Goal: Task Accomplishment & Management: Manage account settings

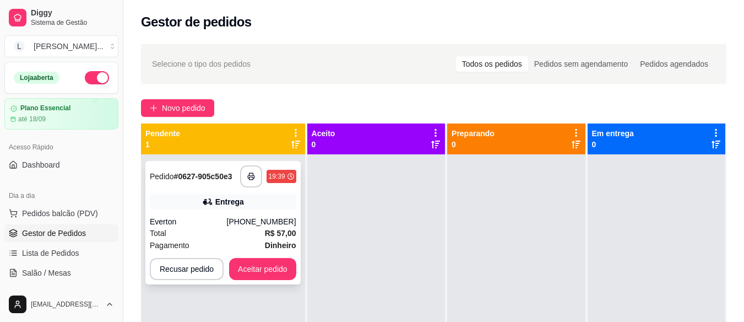
click at [211, 214] on div "**********" at bounding box center [222, 222] width 155 height 123
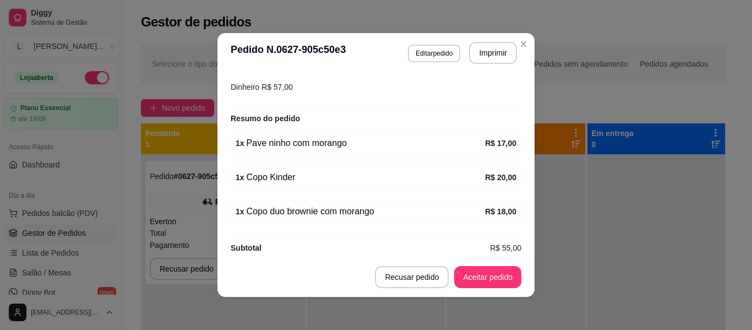
scroll to position [2, 0]
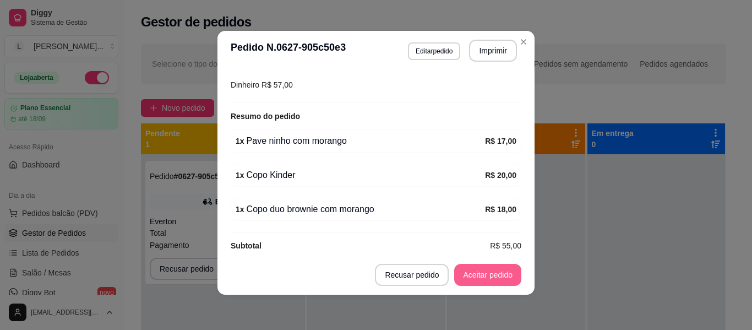
click at [497, 275] on button "Aceitar pedido" at bounding box center [487, 275] width 67 height 22
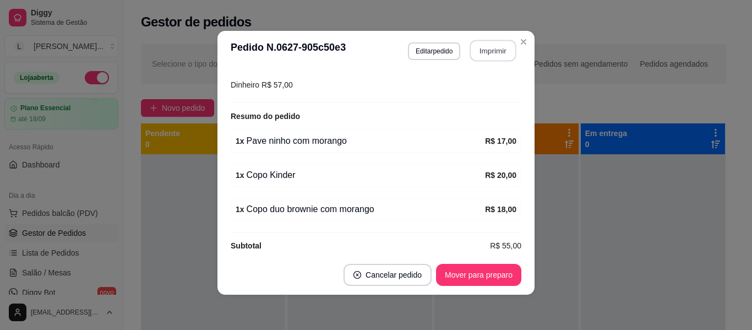
click at [486, 51] on button "Imprimir" at bounding box center [493, 50] width 46 height 21
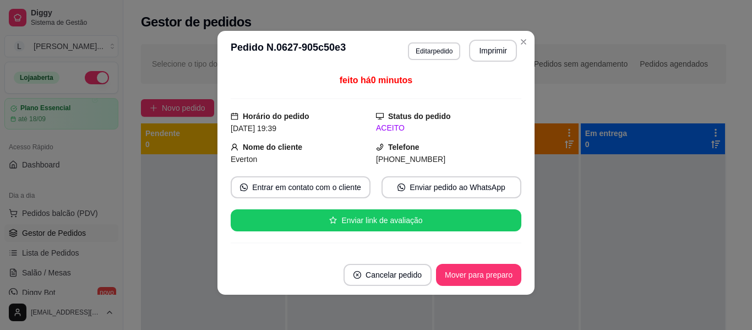
scroll to position [0, 0]
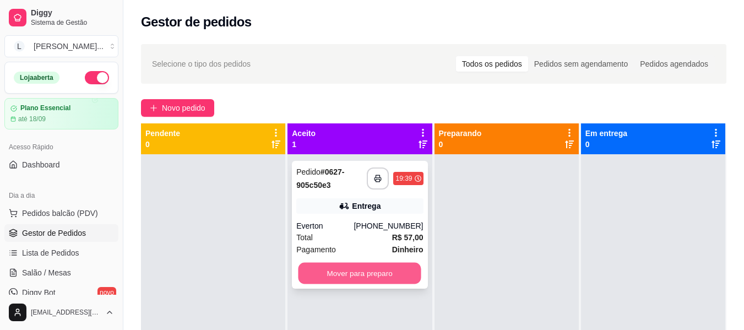
click at [360, 276] on button "Mover para preparo" at bounding box center [359, 273] width 123 height 21
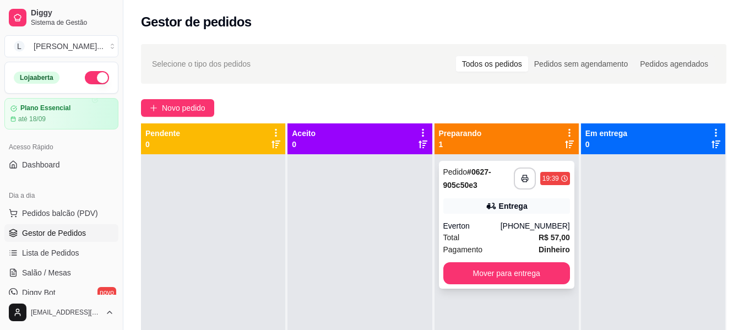
click at [518, 228] on div "[PHONE_NUMBER]" at bounding box center [534, 225] width 69 height 11
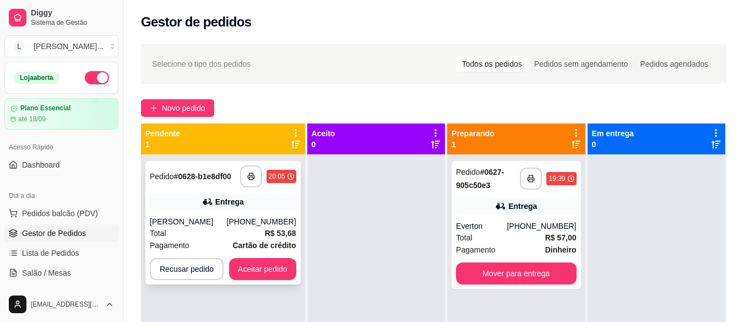
click at [251, 222] on div "[PHONE_NUMBER]" at bounding box center [261, 221] width 69 height 11
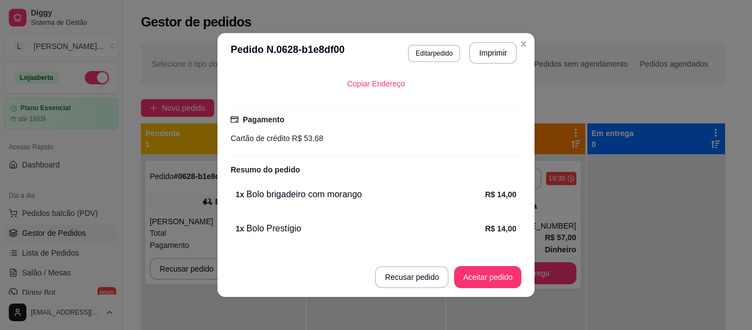
scroll to position [320, 0]
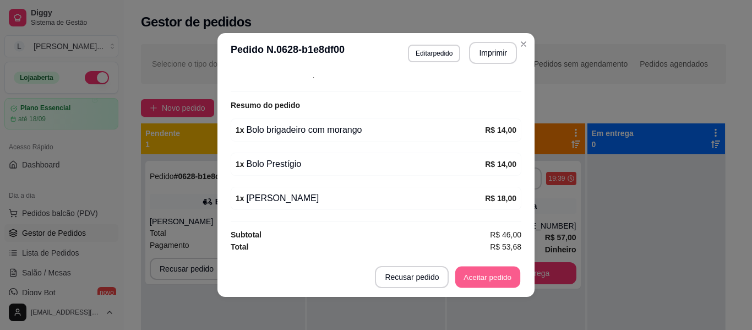
click at [488, 286] on button "Aceitar pedido" at bounding box center [487, 276] width 65 height 21
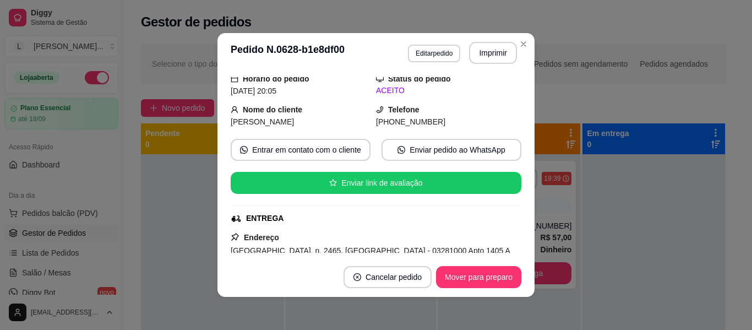
scroll to position [0, 0]
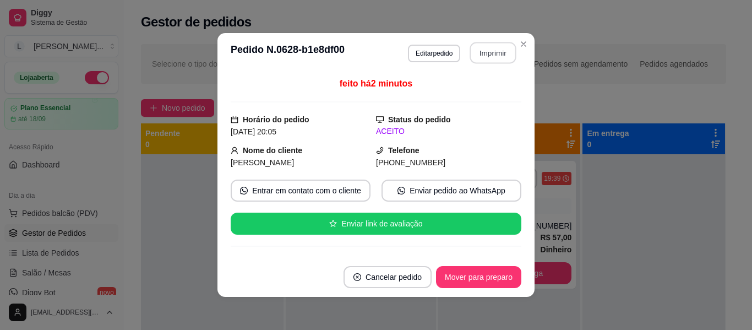
click at [496, 51] on button "Imprimir" at bounding box center [493, 52] width 46 height 21
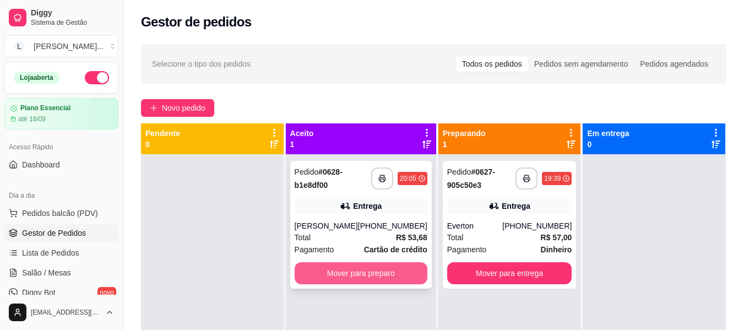
click at [347, 273] on button "Mover para preparo" at bounding box center [361, 273] width 133 height 22
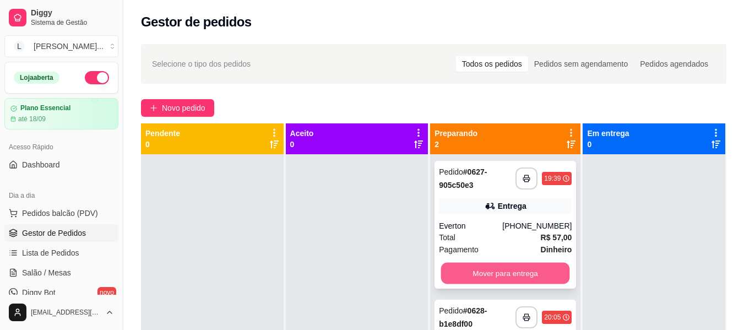
click at [527, 275] on button "Mover para entrega" at bounding box center [505, 273] width 129 height 21
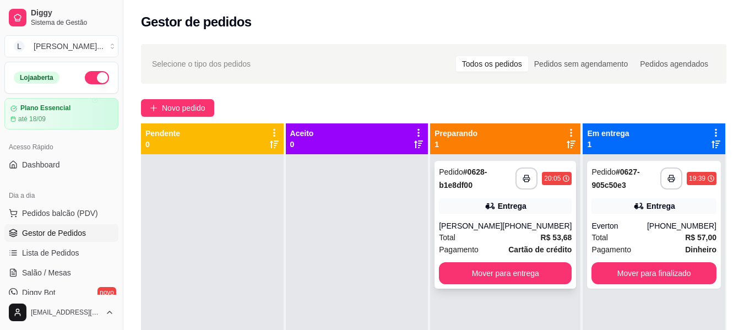
click at [524, 225] on div "[PHONE_NUMBER]" at bounding box center [536, 225] width 69 height 11
click at [635, 272] on button "Mover para finalizado" at bounding box center [653, 273] width 125 height 22
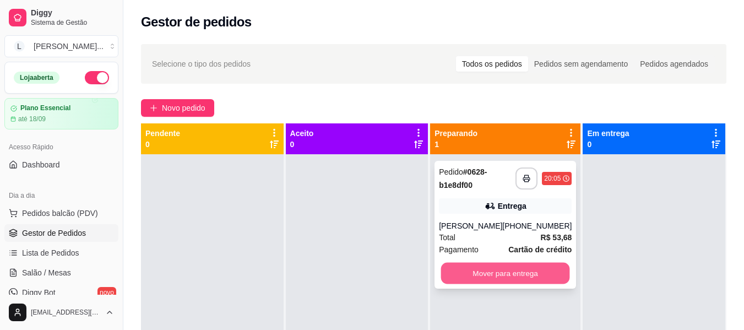
click at [518, 269] on button "Mover para entrega" at bounding box center [505, 273] width 129 height 21
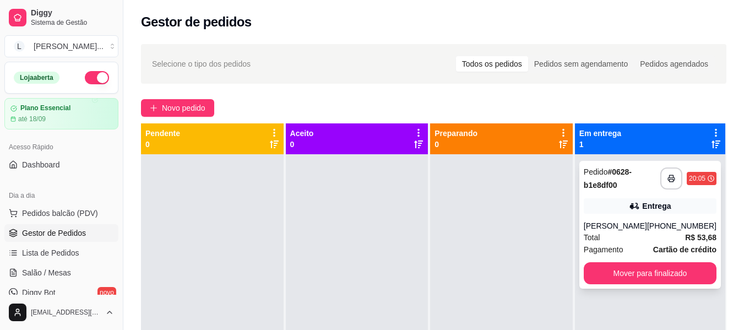
click at [620, 175] on strong "# 0628-b1e8df00" at bounding box center [608, 178] width 48 height 22
click at [633, 238] on div "Total R$ 53,68" at bounding box center [650, 237] width 133 height 12
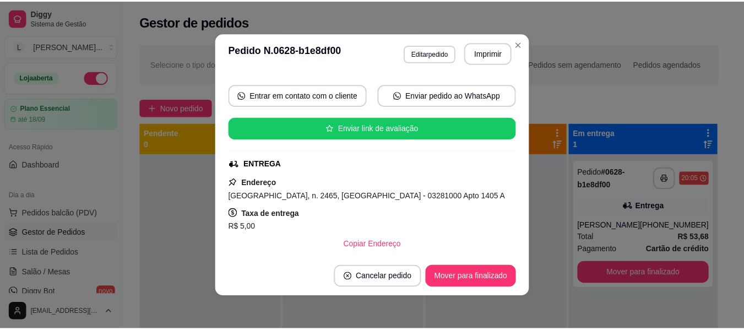
scroll to position [110, 0]
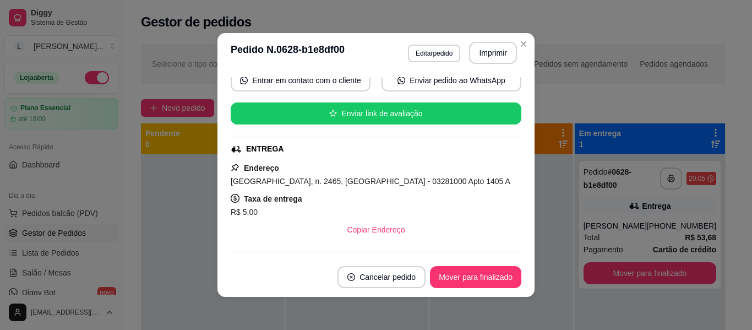
click at [323, 187] on div "[GEOGRAPHIC_DATA], n. 2465, [GEOGRAPHIC_DATA] - 03281000 Apto 1405 A" at bounding box center [376, 181] width 291 height 13
click at [296, 183] on span "[GEOGRAPHIC_DATA], n. 2465, [GEOGRAPHIC_DATA] - 03281000 Apto 1405 A" at bounding box center [371, 181] width 280 height 9
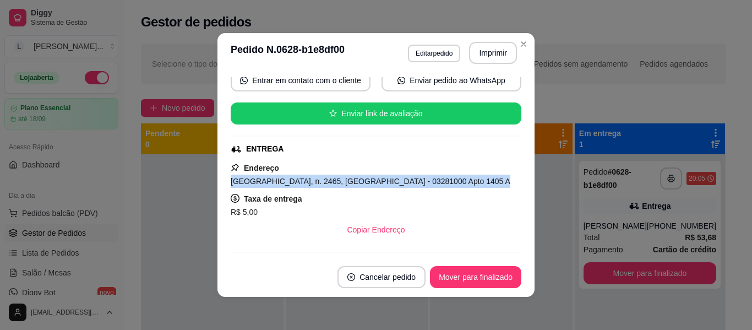
click at [296, 183] on span "[GEOGRAPHIC_DATA], n. 2465, [GEOGRAPHIC_DATA] - 03281000 Apto 1405 A" at bounding box center [371, 181] width 280 height 9
copy span "[GEOGRAPHIC_DATA], n. 2465, [GEOGRAPHIC_DATA] - 03281000 Apto 1405 A"
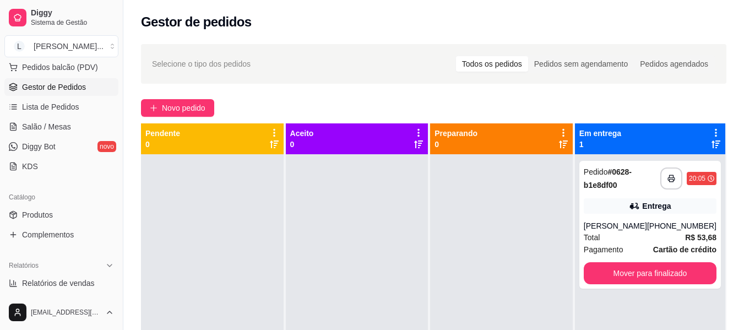
scroll to position [165, 0]
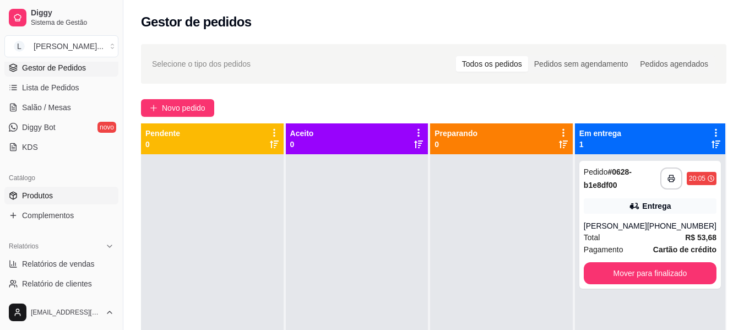
click at [71, 190] on link "Produtos" at bounding box center [61, 196] width 114 height 18
